Goal: Information Seeking & Learning: Learn about a topic

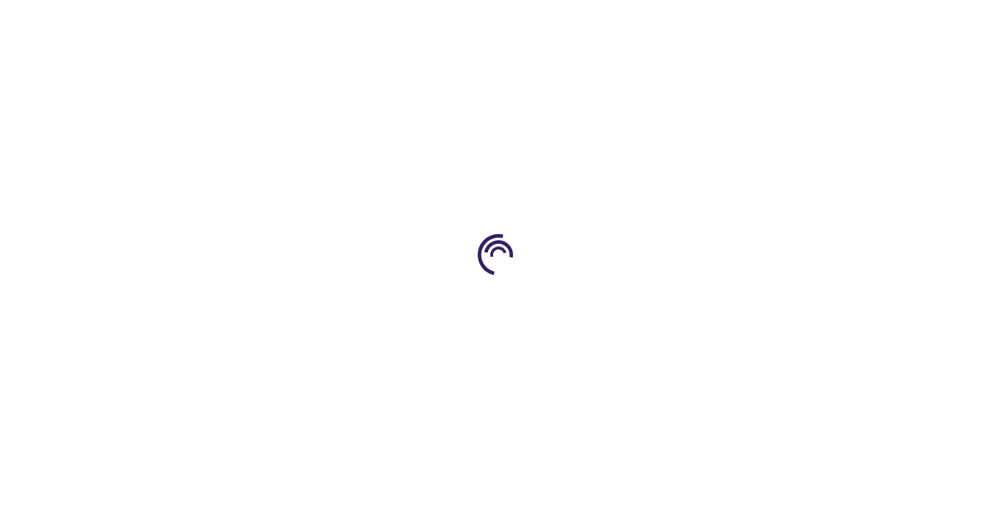
type input "0"
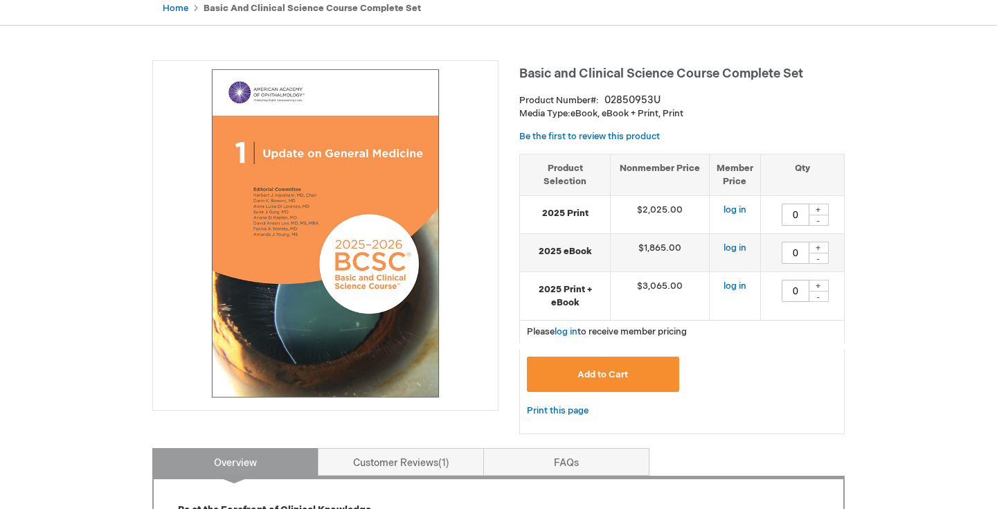
scroll to position [116, 0]
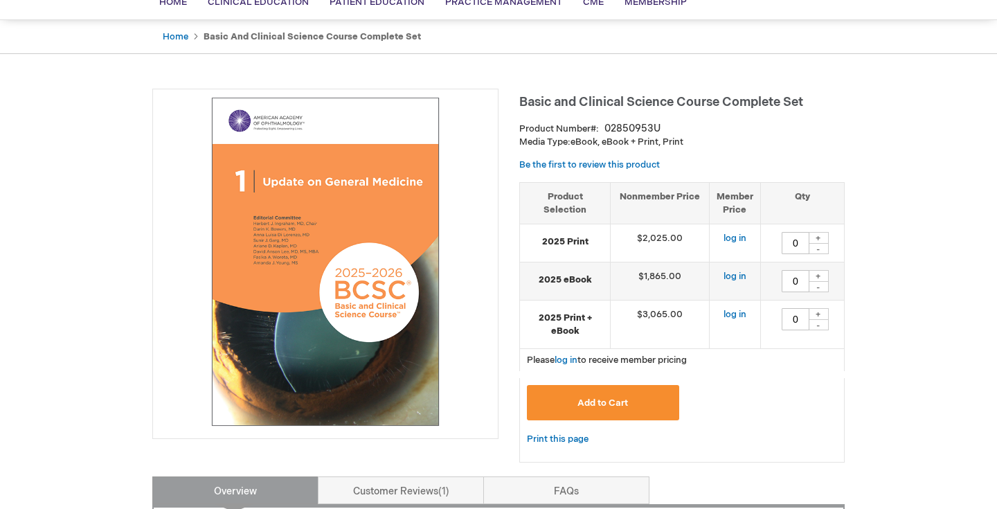
click at [595, 101] on span "Basic and Clinical Science Course Complete Set" at bounding box center [661, 102] width 284 height 15
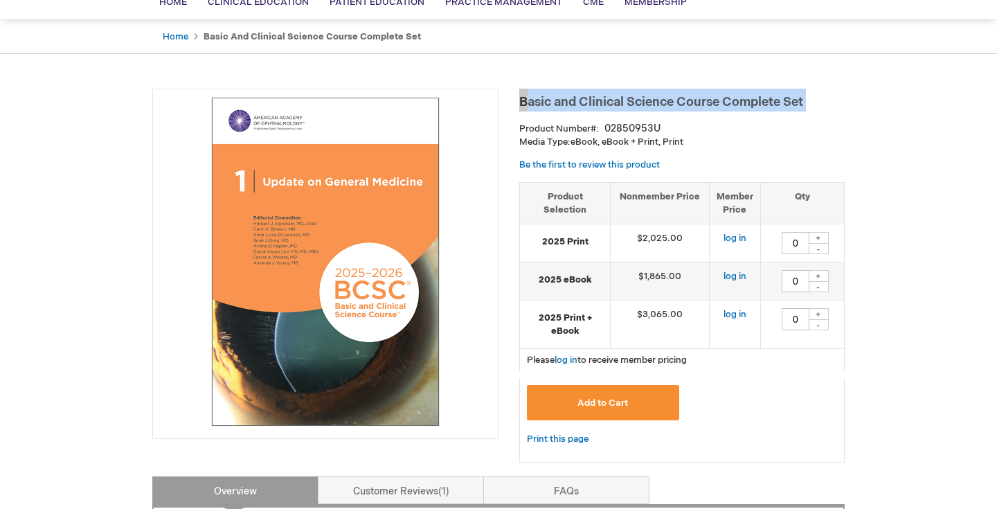
click at [615, 100] on span "Basic and Clinical Science Course Complete Set" at bounding box center [661, 102] width 284 height 15
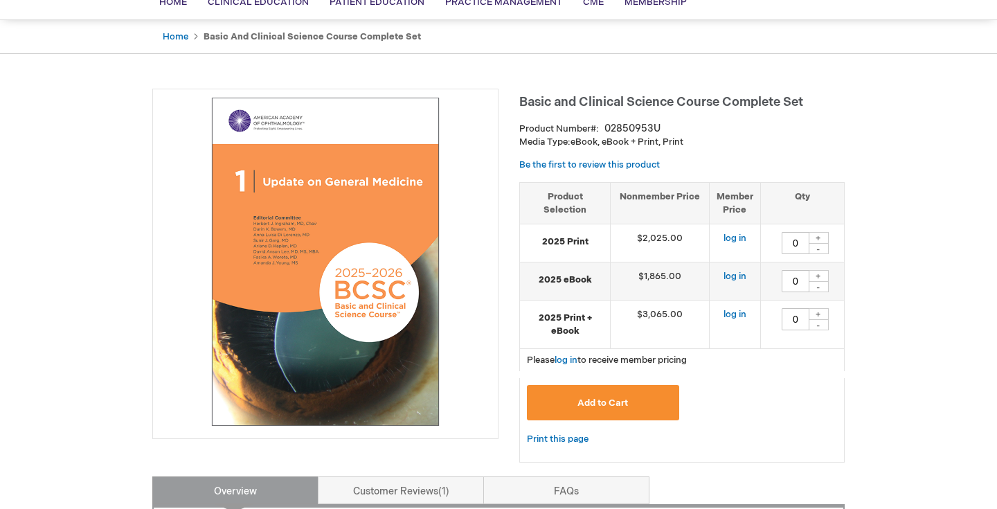
click at [615, 100] on span "Basic and Clinical Science Course Complete Set" at bounding box center [661, 102] width 284 height 15
click at [626, 100] on span "Basic and Clinical Science Course Complete Set" at bounding box center [661, 102] width 284 height 15
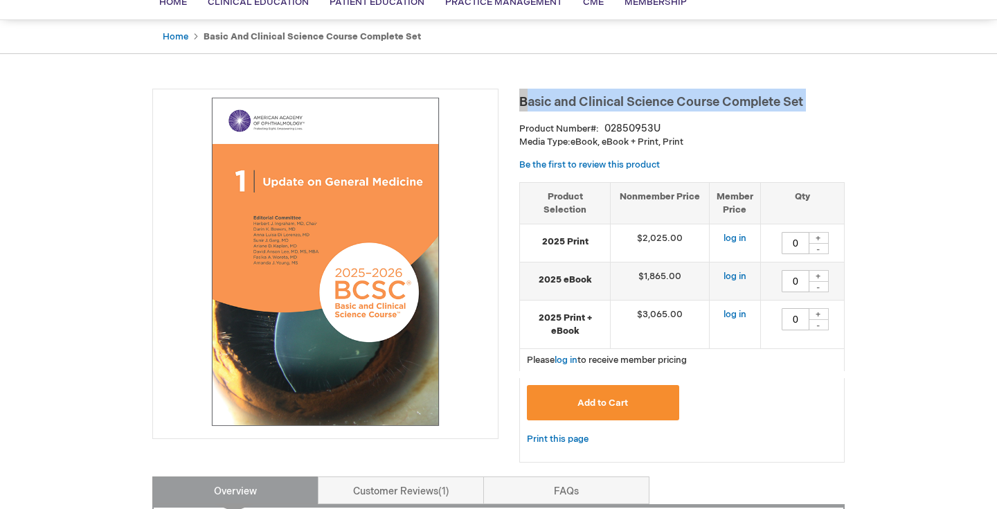
click at [651, 95] on span "Basic and Clinical Science Course Complete Set" at bounding box center [661, 102] width 284 height 15
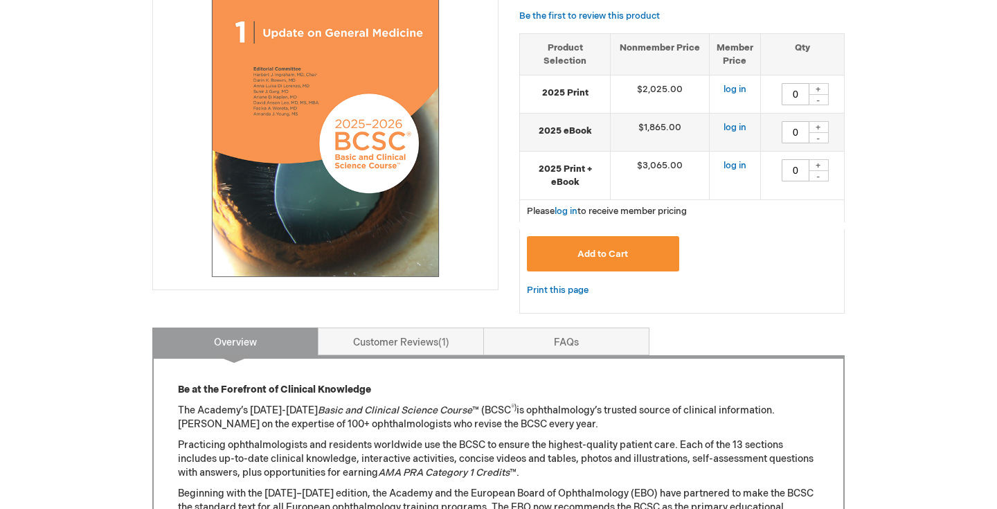
scroll to position [429, 0]
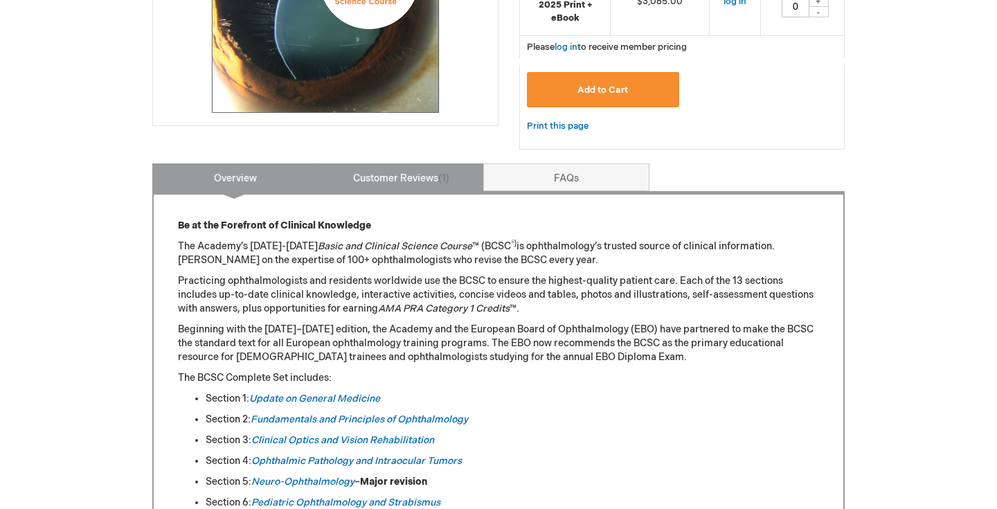
click at [422, 175] on link "Customer Reviews 1" at bounding box center [401, 177] width 166 height 28
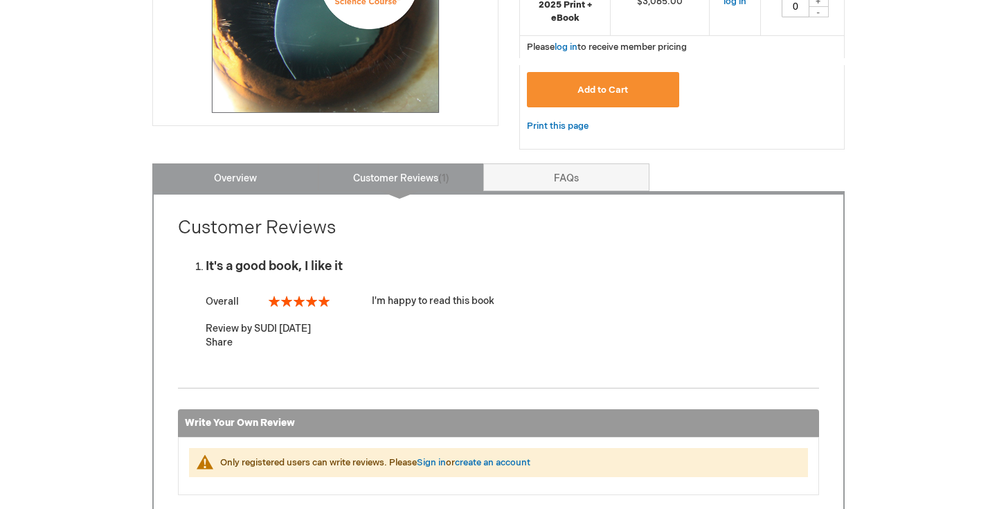
click at [278, 179] on link "Overview" at bounding box center [235, 177] width 166 height 28
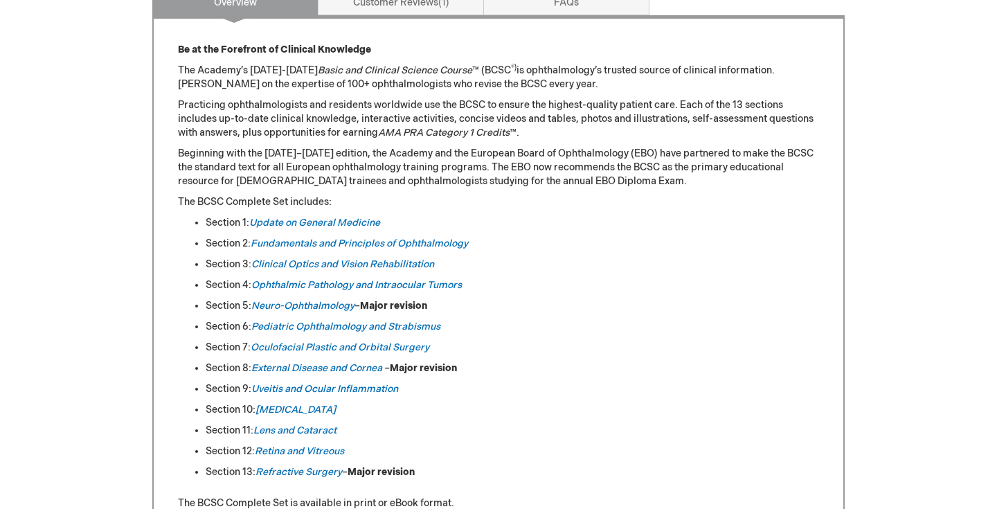
scroll to position [619, 0]
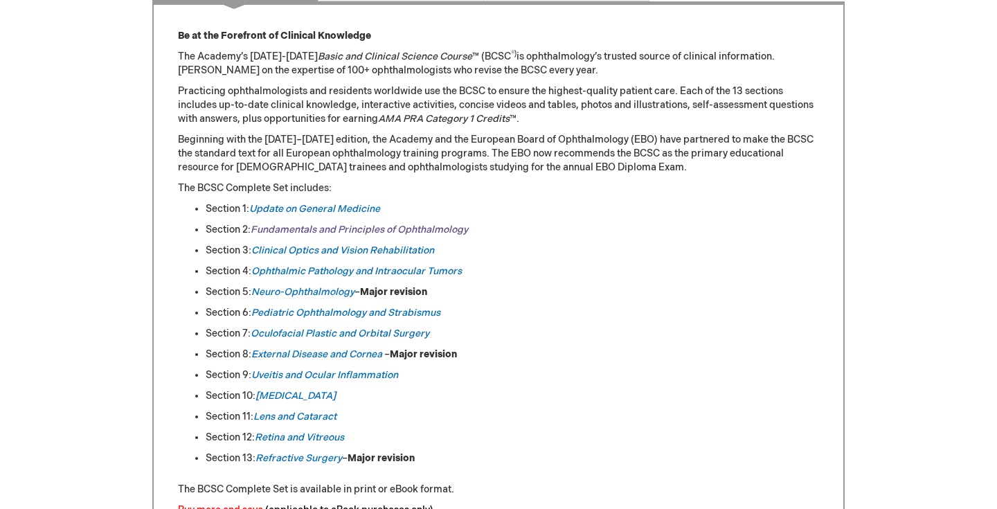
click at [339, 228] on link "Fundamentals and Principles of Ophthalmology" at bounding box center [359, 230] width 217 height 12
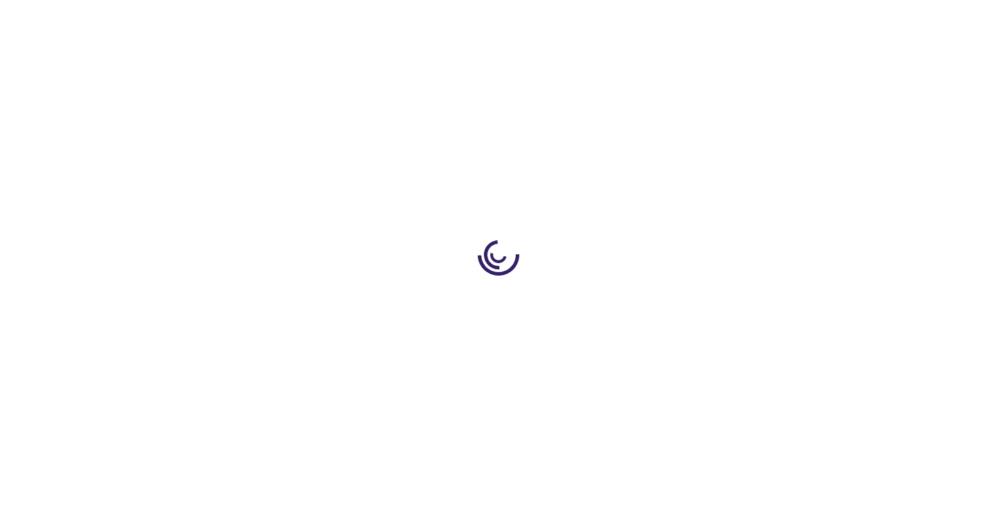
type input "0"
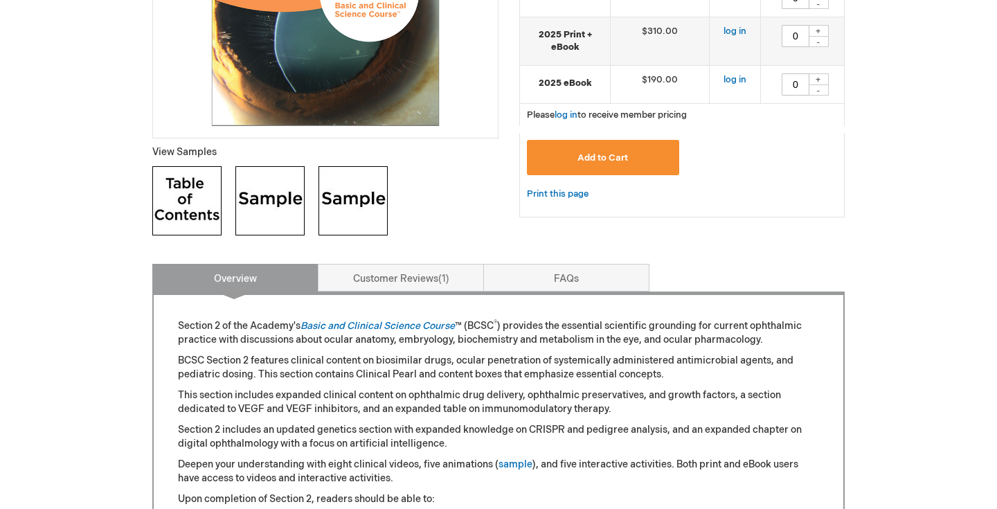
scroll to position [490, 0]
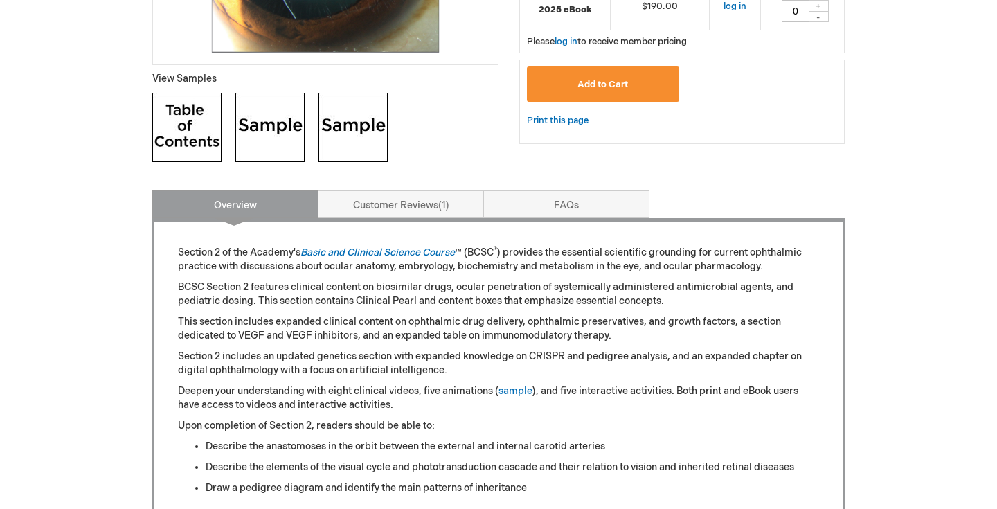
click at [270, 129] on img at bounding box center [269, 127] width 69 height 69
